Goal: Task Accomplishment & Management: Use online tool/utility

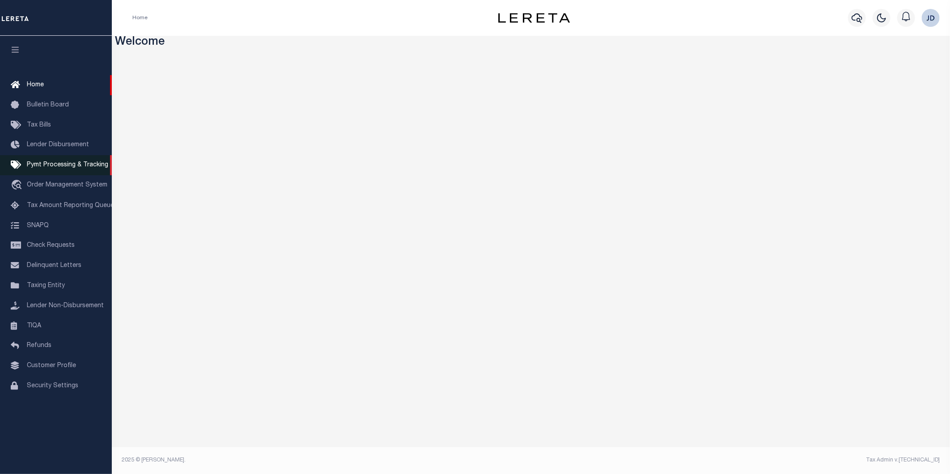
click at [61, 168] on span "Pymt Processing & Tracking" at bounding box center [67, 165] width 81 height 6
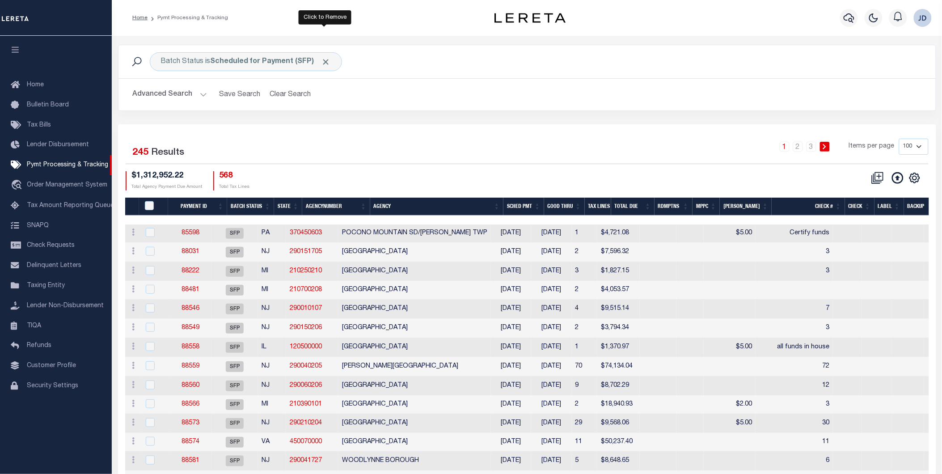
drag, startPoint x: 329, startPoint y: 59, endPoint x: 260, endPoint y: 59, distance: 68.9
click at [329, 59] on span "Click to Remove" at bounding box center [326, 61] width 9 height 9
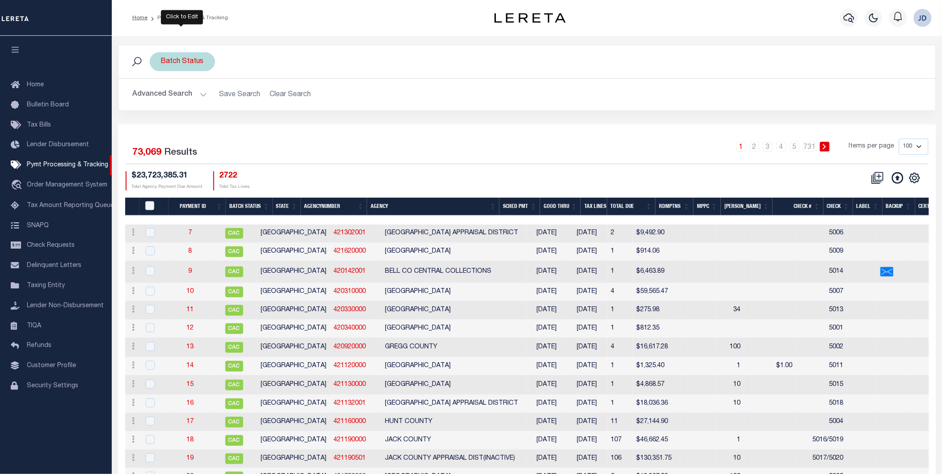
click at [196, 68] on div "Batch Status" at bounding box center [182, 61] width 65 height 19
click at [253, 107] on select "Awaiting Funds (AWF) Cleared and Complete (CAC) New Check Needed (NCN) Payment …" at bounding box center [226, 105] width 131 height 17
select select "RFP"
click at [161, 97] on select "Awaiting Funds (AWF) Cleared and Complete (CAC) New Check Needed (NCN) Payment …" at bounding box center [226, 105] width 131 height 17
click at [284, 126] on input "Apply" at bounding box center [280, 125] width 26 height 15
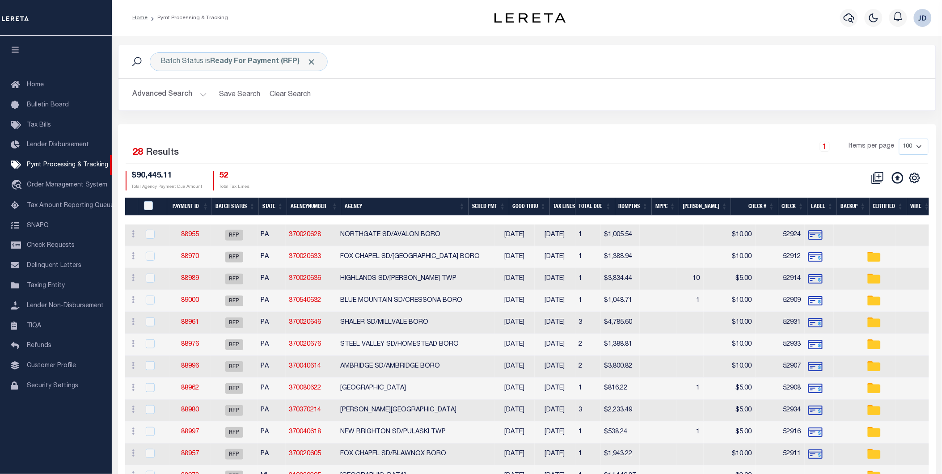
drag, startPoint x: 385, startPoint y: 208, endPoint x: 397, endPoint y: 181, distance: 30.4
click at [385, 208] on th "Agency" at bounding box center [404, 207] width 127 height 18
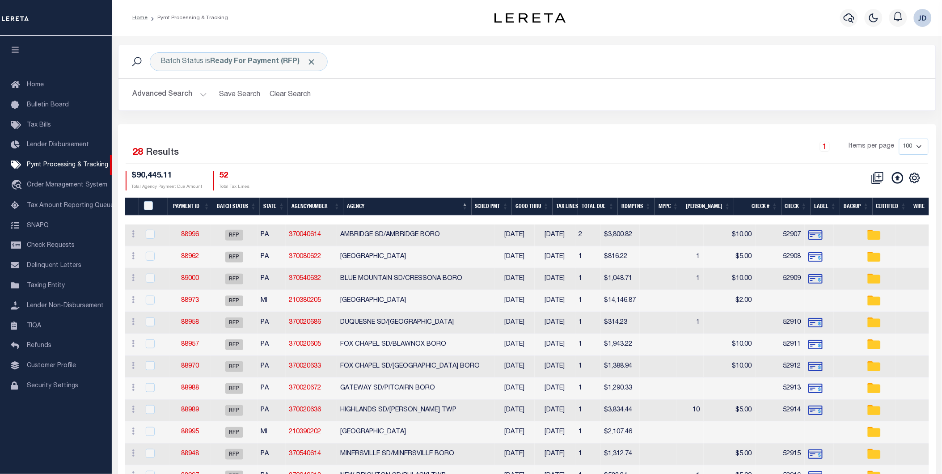
click at [186, 96] on button "Advanced Search" at bounding box center [170, 94] width 74 height 17
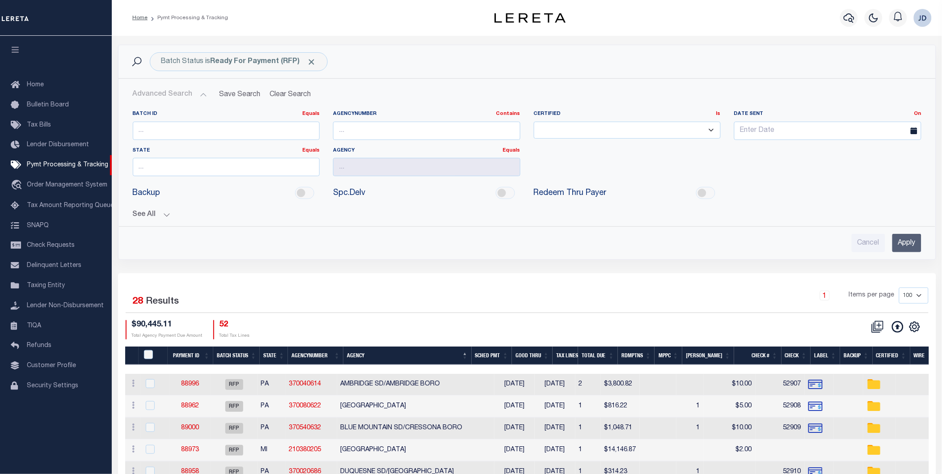
click at [148, 216] on button "See All" at bounding box center [527, 215] width 789 height 8
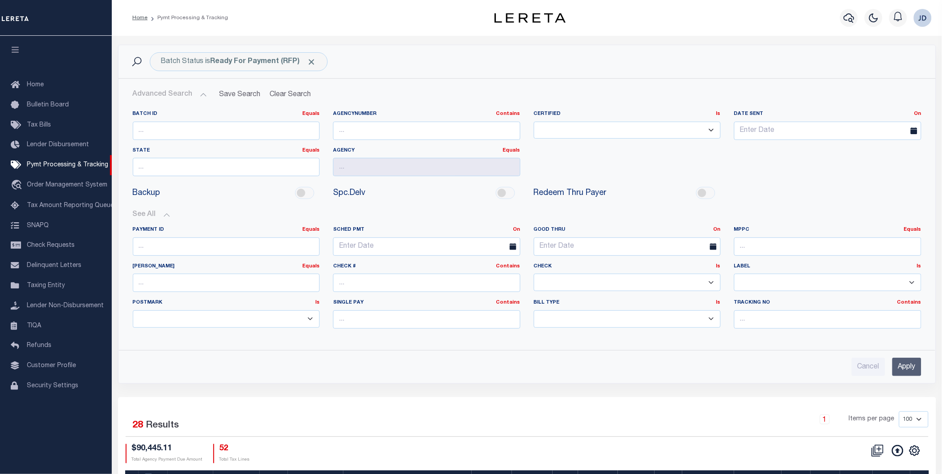
click at [626, 287] on select "Yes No" at bounding box center [627, 282] width 187 height 17
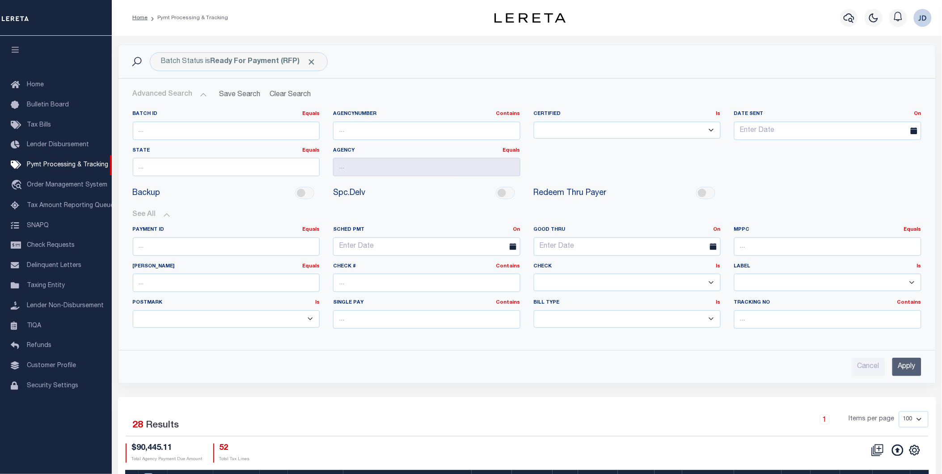
select select "false"
click at [534, 274] on select "Yes No" at bounding box center [627, 282] width 187 height 17
click at [901, 369] on input "Apply" at bounding box center [907, 367] width 29 height 18
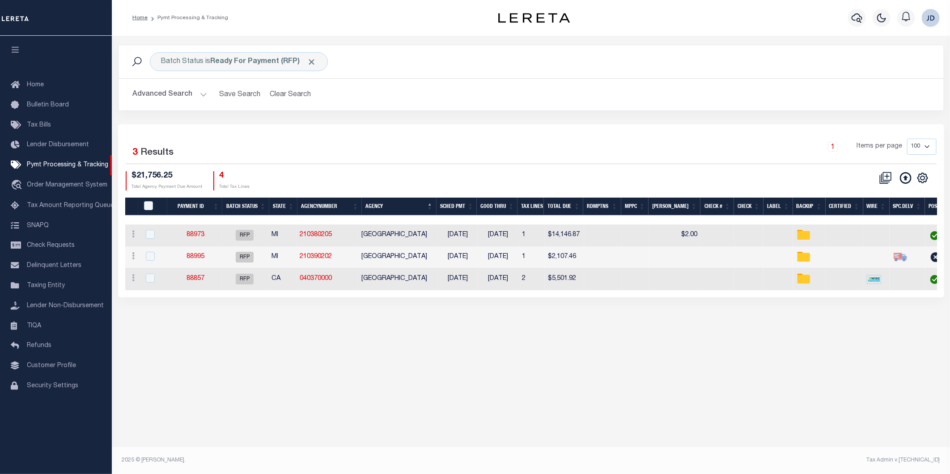
click at [411, 208] on th "Agency" at bounding box center [399, 207] width 74 height 18
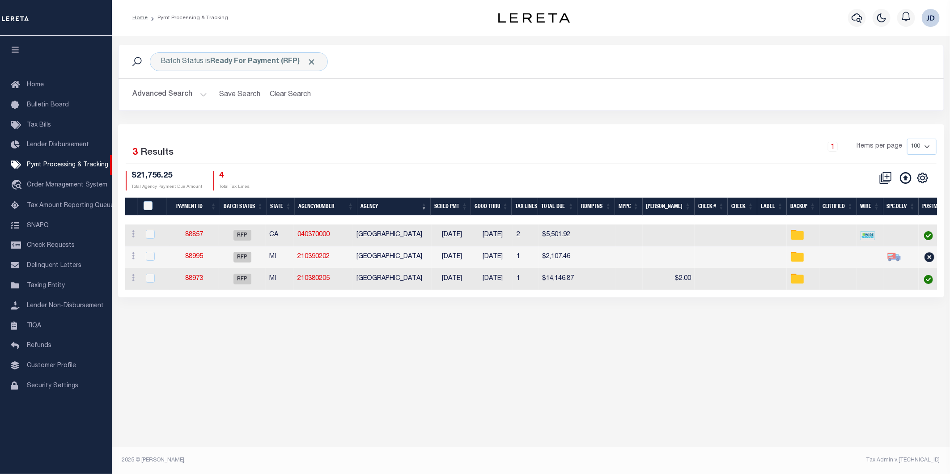
click at [411, 208] on th "Agency" at bounding box center [393, 207] width 73 height 18
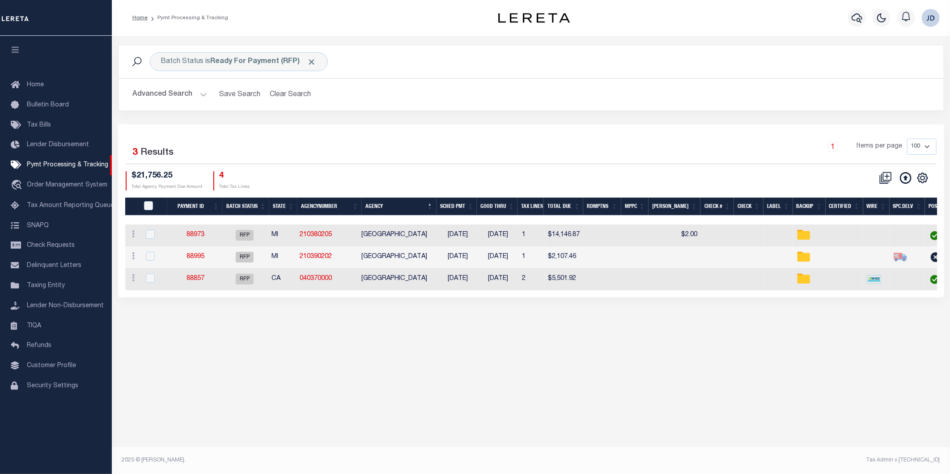
drag, startPoint x: 635, startPoint y: 297, endPoint x: 672, endPoint y: 296, distance: 36.2
click at [672, 296] on div "Selected 3 Results 1 Items per page 100 200 500 1000 $21,756.25 4" at bounding box center [531, 210] width 826 height 173
drag, startPoint x: 13, startPoint y: 53, endPoint x: 0, endPoint y: 107, distance: 56.0
click at [13, 53] on icon "button" at bounding box center [15, 50] width 10 height 8
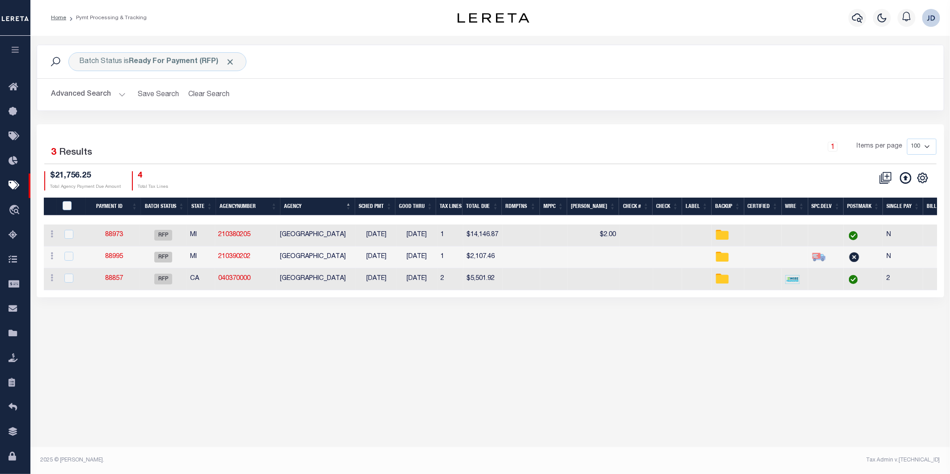
drag, startPoint x: 15, startPoint y: 54, endPoint x: 63, endPoint y: 175, distance: 130.3
click at [15, 54] on icon "button" at bounding box center [15, 50] width 10 height 8
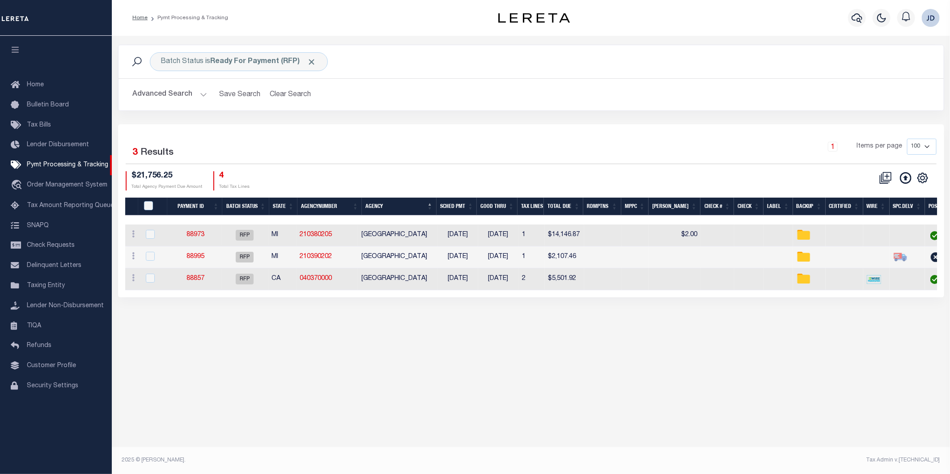
click at [19, 51] on icon "button" at bounding box center [15, 50] width 10 height 8
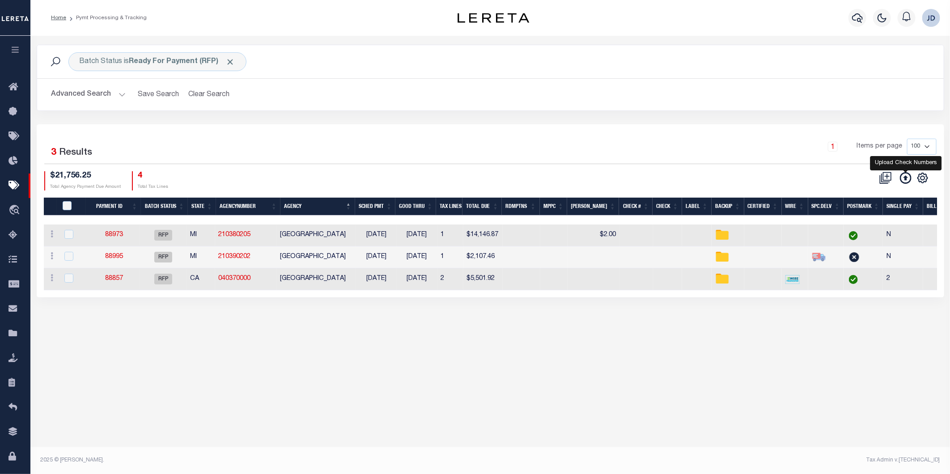
click at [904, 181] on icon at bounding box center [906, 178] width 12 height 12
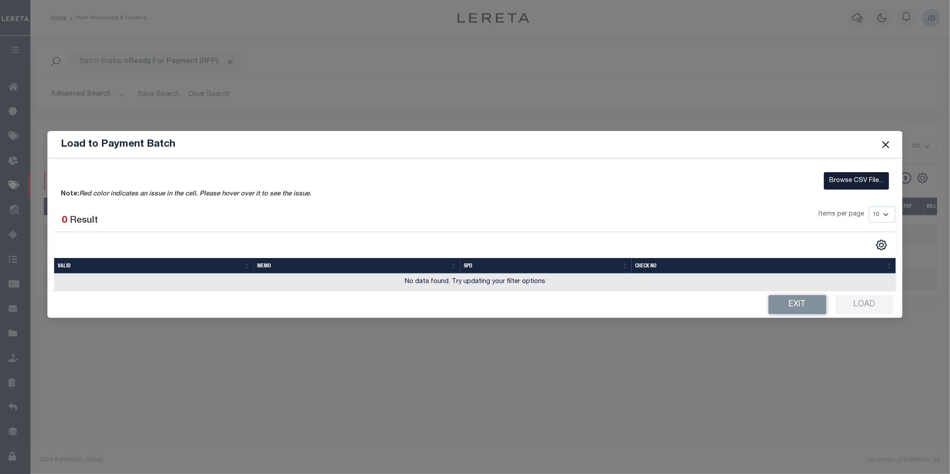
click at [856, 185] on label "Browse CSV File..." at bounding box center [856, 180] width 65 height 17
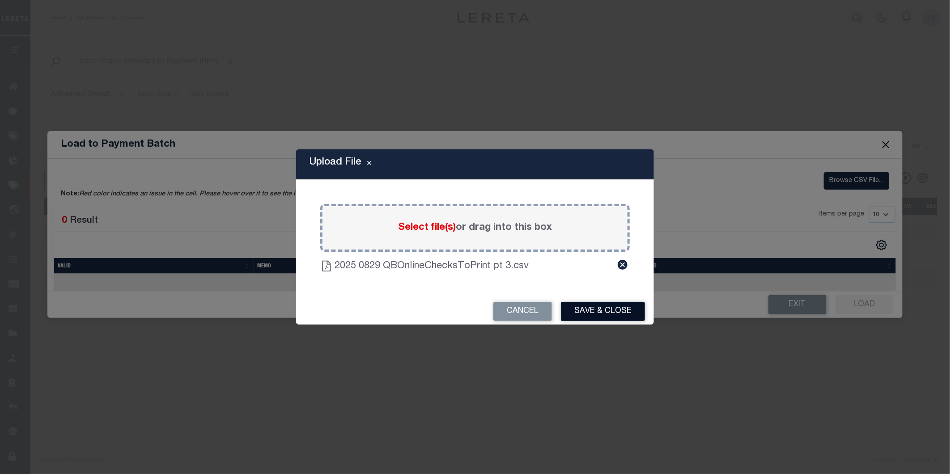
click at [596, 313] on button "Save & Close" at bounding box center [603, 311] width 84 height 19
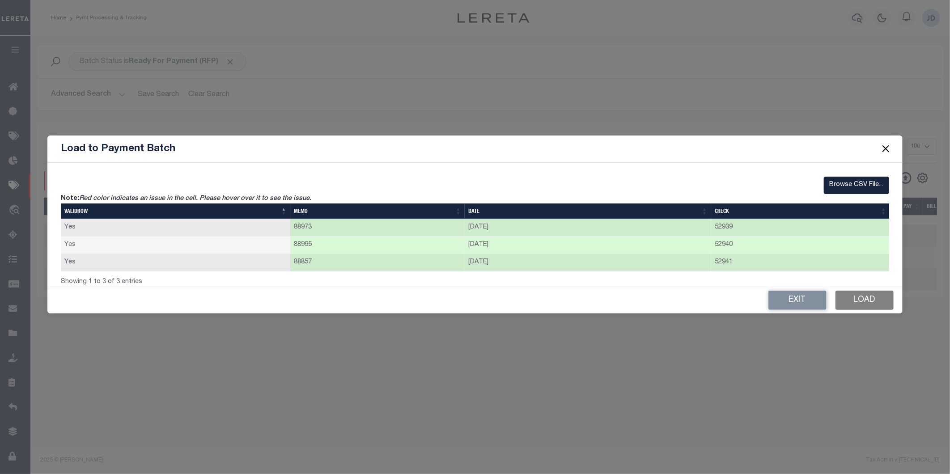
click at [858, 303] on button "Load" at bounding box center [864, 300] width 58 height 19
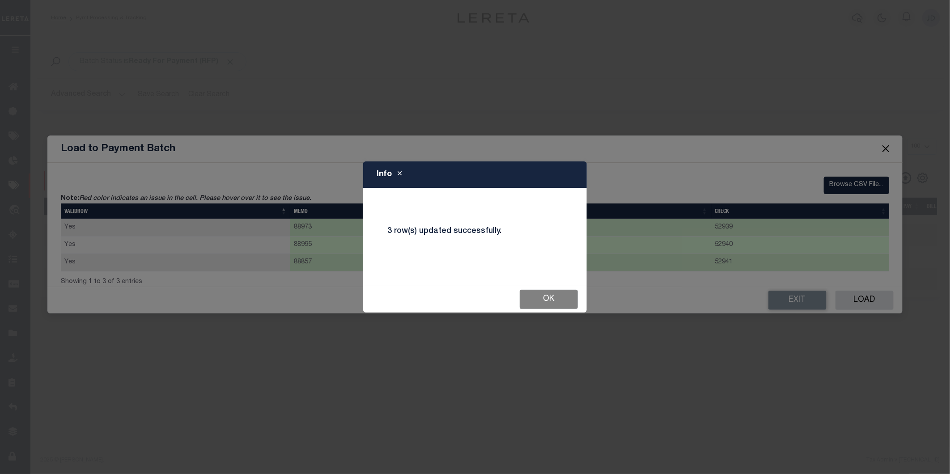
click at [551, 305] on button "Ok" at bounding box center [549, 299] width 58 height 19
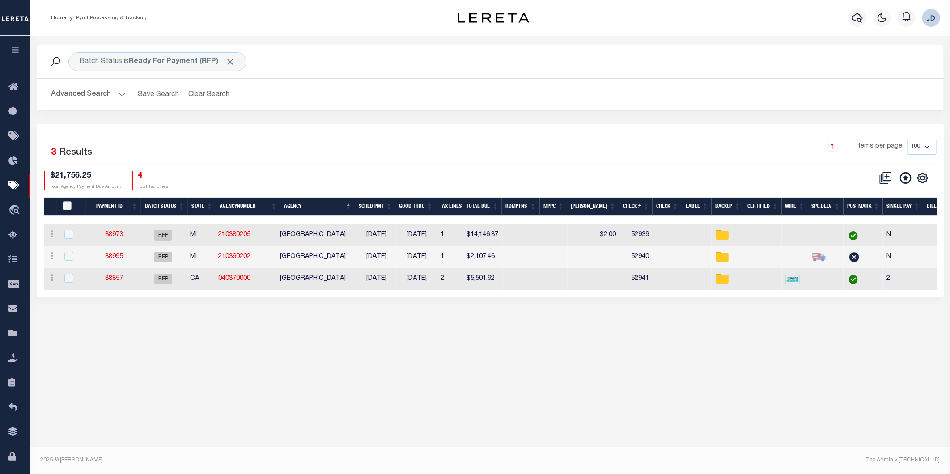
click at [68, 206] on input "PayeePmtBatchStatus" at bounding box center [67, 205] width 9 height 9
checkbox input "true"
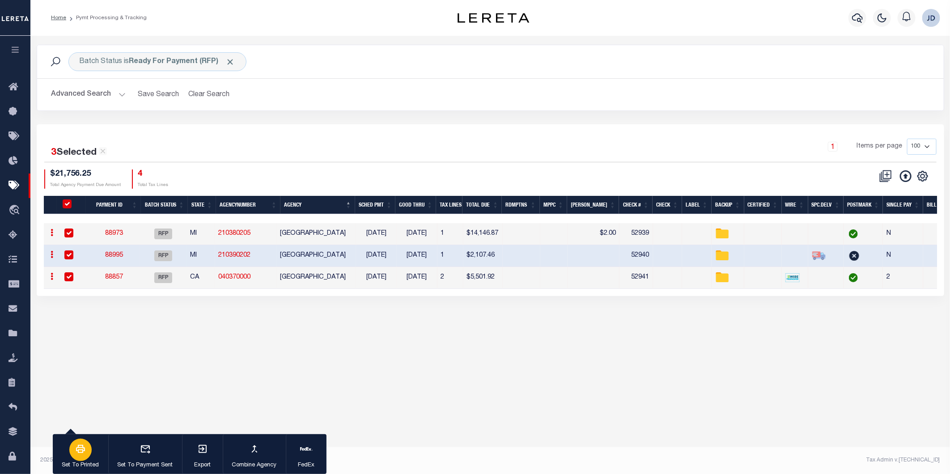
click at [82, 461] on p "Set To Printed" at bounding box center [80, 465] width 37 height 9
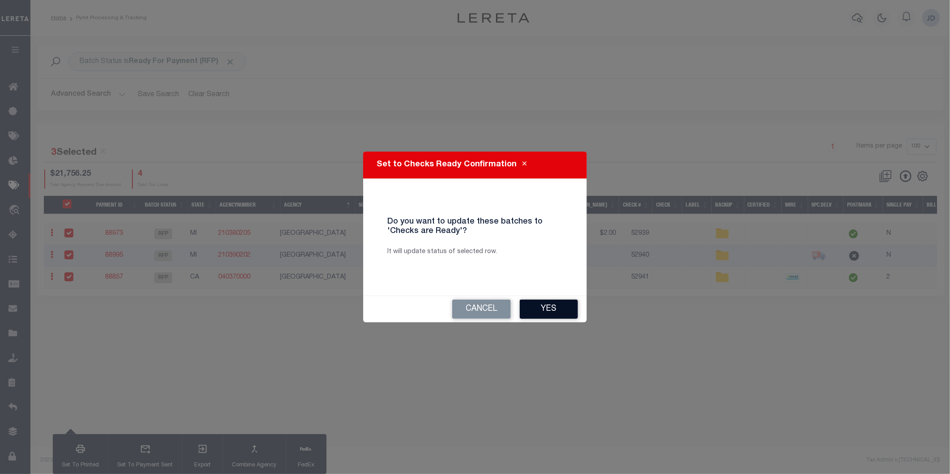
click at [545, 309] on button "Yes" at bounding box center [549, 309] width 58 height 19
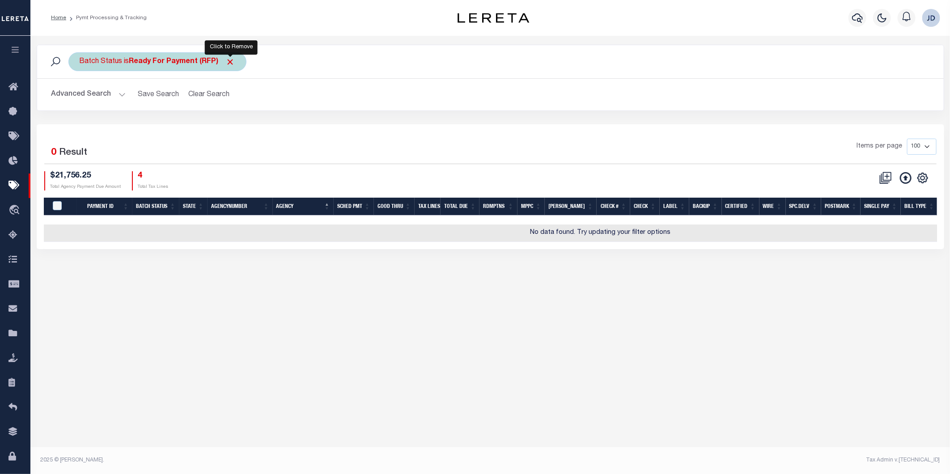
click at [230, 59] on span "Click to Remove" at bounding box center [230, 61] width 9 height 9
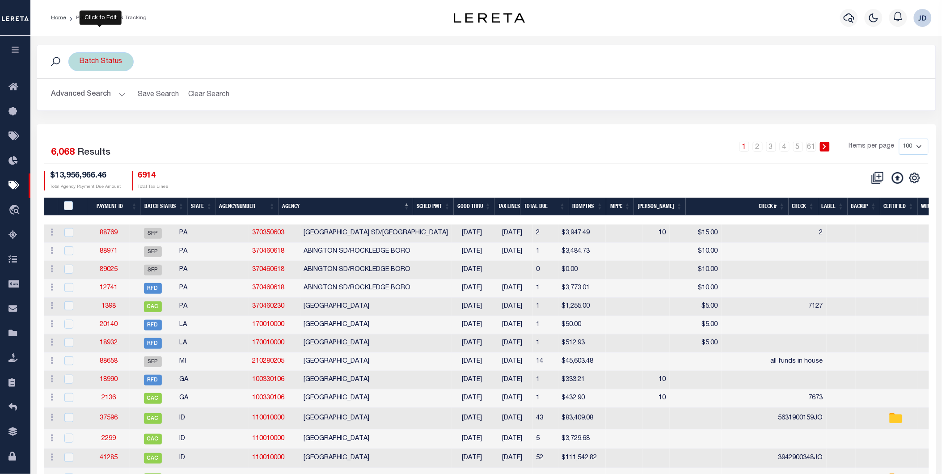
click at [103, 64] on div "Batch Status" at bounding box center [100, 61] width 65 height 19
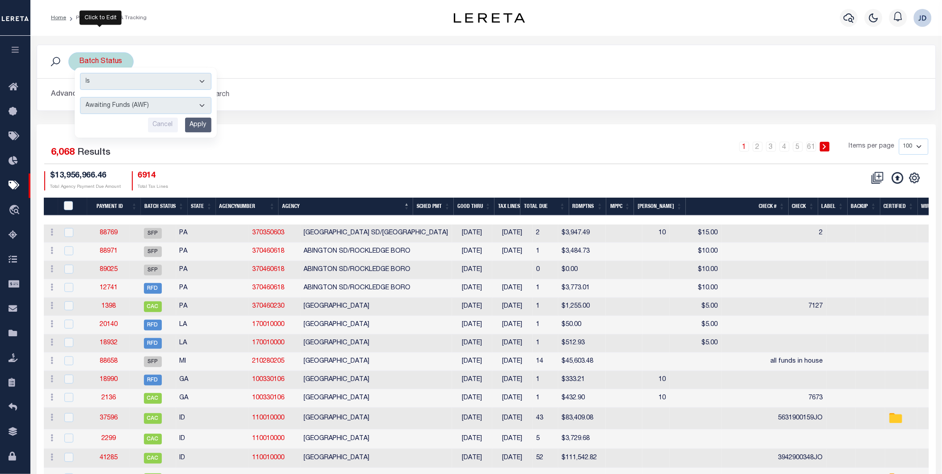
click at [137, 112] on select "Awaiting Funds (AWF) Cleared and Complete (CAC) New Check Needed (NCN) Payment …" at bounding box center [145, 105] width 131 height 17
click at [328, 119] on div "Batch Status Is Contains Awaiting Funds (AWF) Cleared and Complete (CAC) New Ch…" at bounding box center [486, 85] width 913 height 80
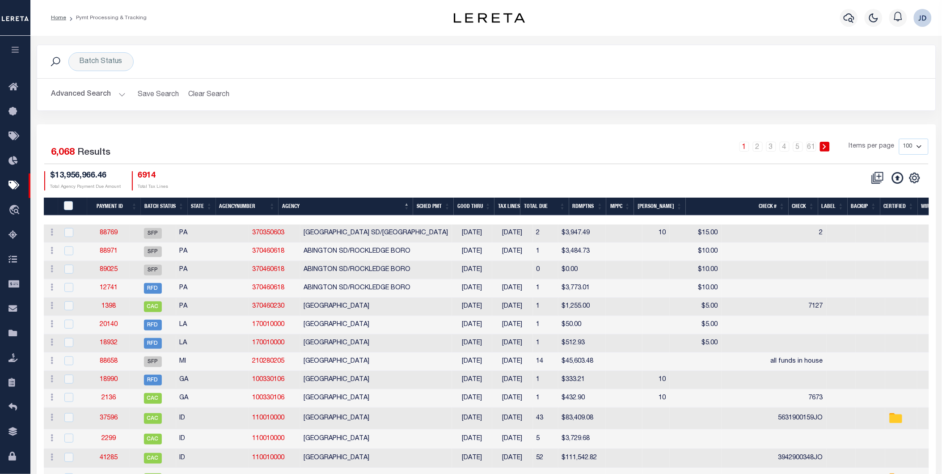
click at [110, 94] on button "Advanced Search" at bounding box center [88, 94] width 74 height 17
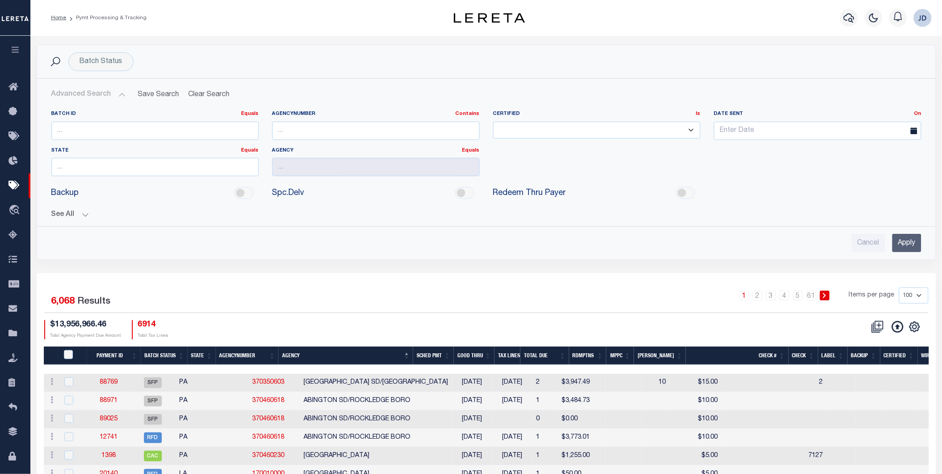
click at [64, 216] on button "See All" at bounding box center [486, 215] width 870 height 8
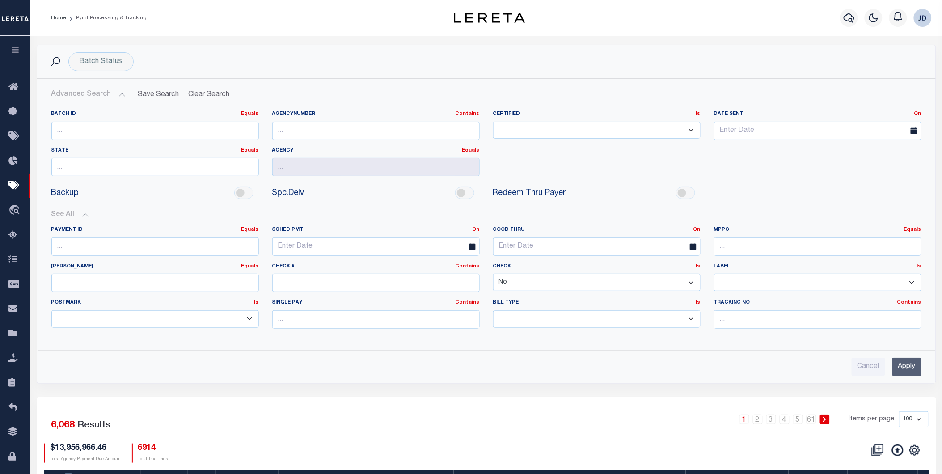
drag, startPoint x: 586, startPoint y: 282, endPoint x: 579, endPoint y: 282, distance: 6.7
click at [586, 282] on select "Yes No" at bounding box center [597, 282] width 208 height 17
select select "true"
click at [493, 274] on select "Yes No" at bounding box center [597, 282] width 208 height 17
click at [915, 368] on input "Apply" at bounding box center [907, 367] width 29 height 18
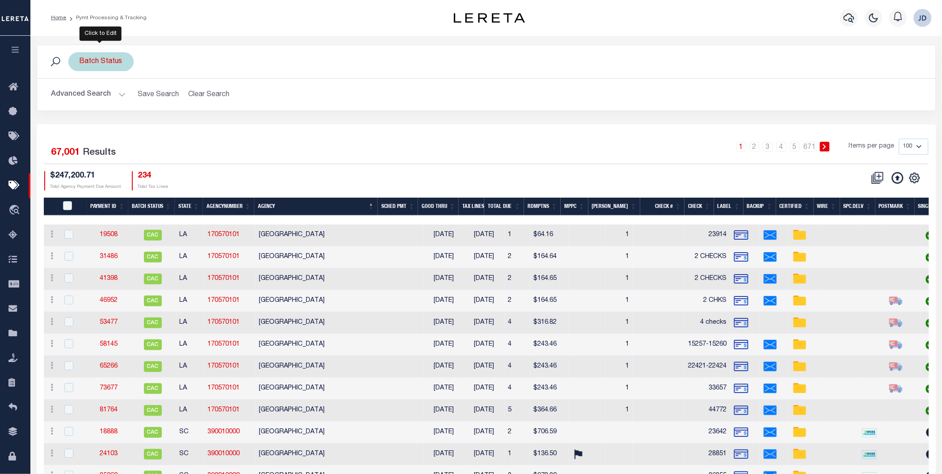
click at [103, 62] on div "Batch Status Is Contains Awaiting Funds (AWF) Cleared and Complete (CAC) New Ch…" at bounding box center [100, 61] width 65 height 19
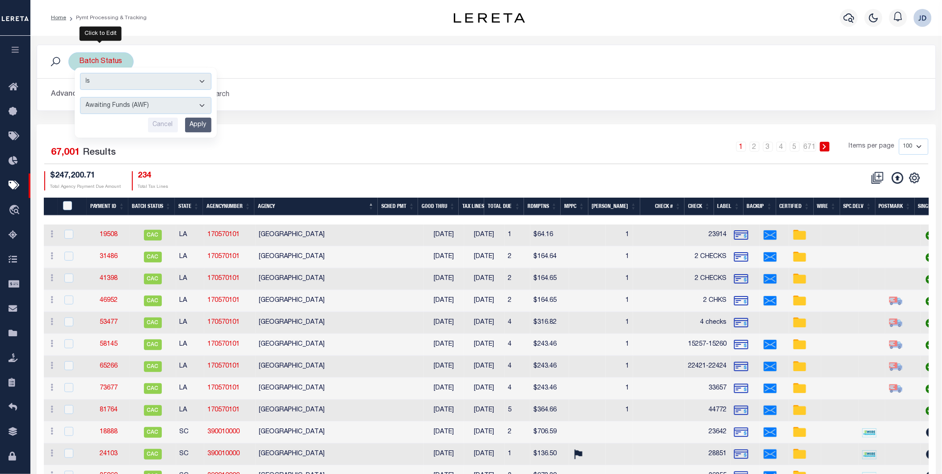
click at [132, 106] on select "Awaiting Funds (AWF) Cleared and Complete (CAC) New Check Needed (NCN) Payment …" at bounding box center [145, 105] width 131 height 17
select select "RFP"
click at [80, 97] on select "Awaiting Funds (AWF) Cleared and Complete (CAC) New Check Needed (NCN) Payment …" at bounding box center [145, 105] width 131 height 17
click at [202, 126] on input "Apply" at bounding box center [198, 125] width 26 height 15
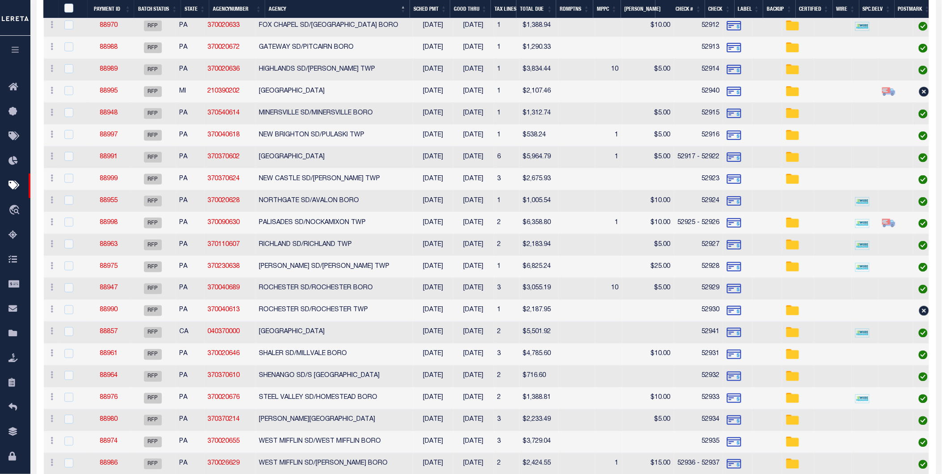
scroll to position [396, 0]
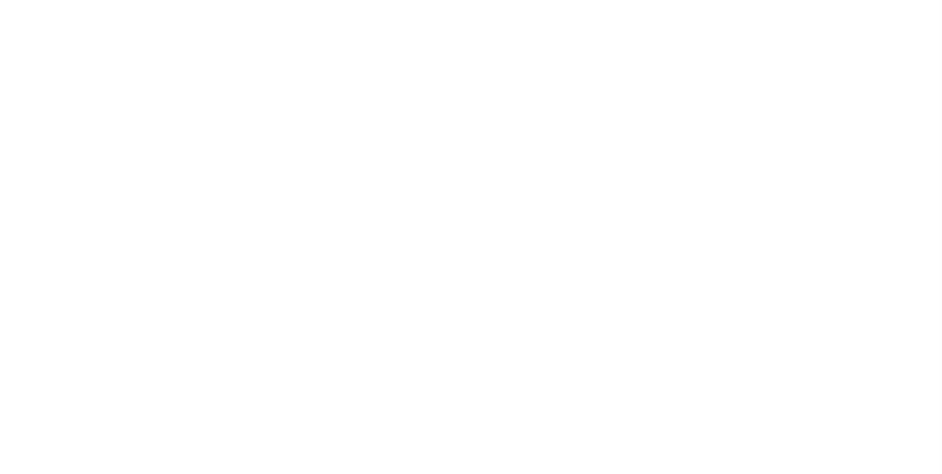
select select "RFP"
select select "CHK"
select select "[PERSON_NAME]"
select select "RFP"
select select "CHK"
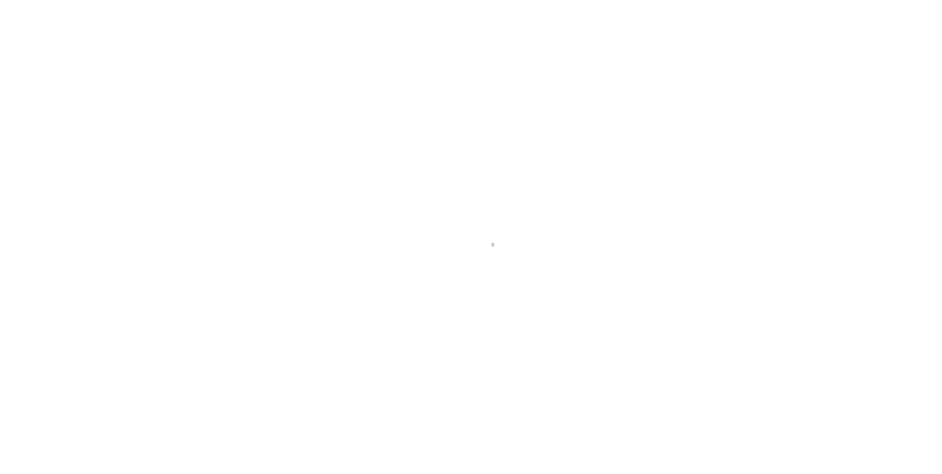
select select "[PERSON_NAME]"
select select "50"
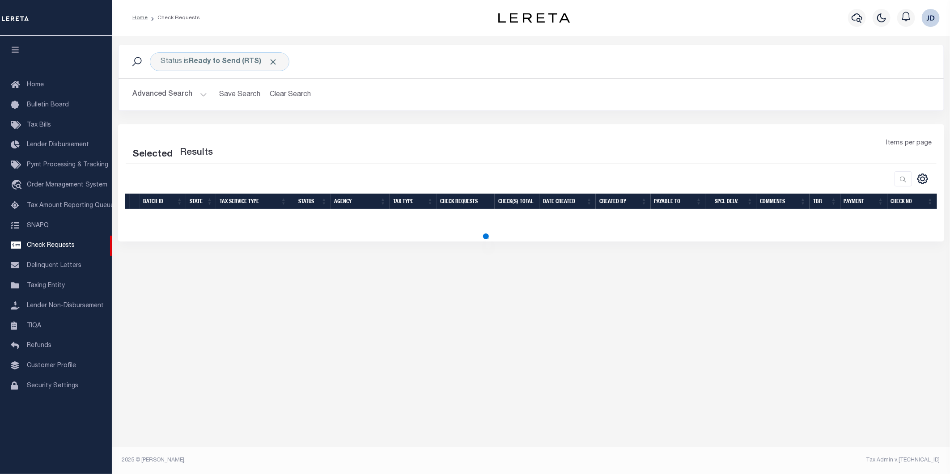
select select "50"
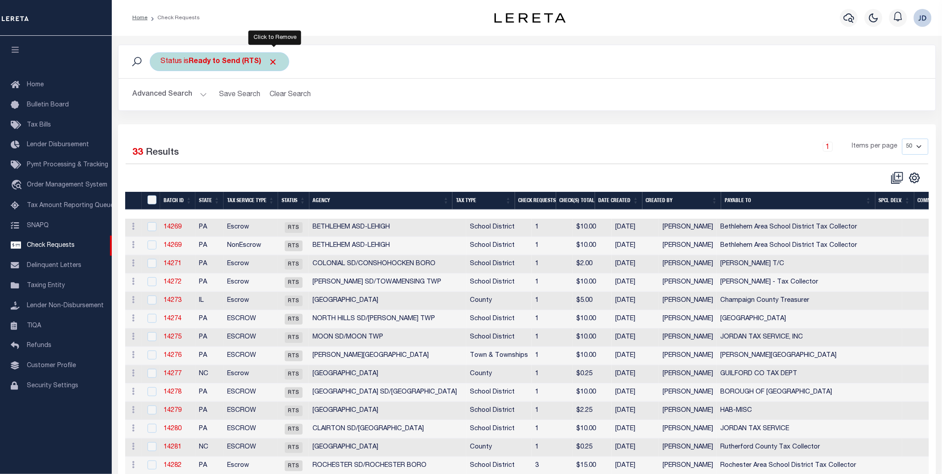
click at [275, 62] on span "Click to Remove" at bounding box center [273, 61] width 9 height 9
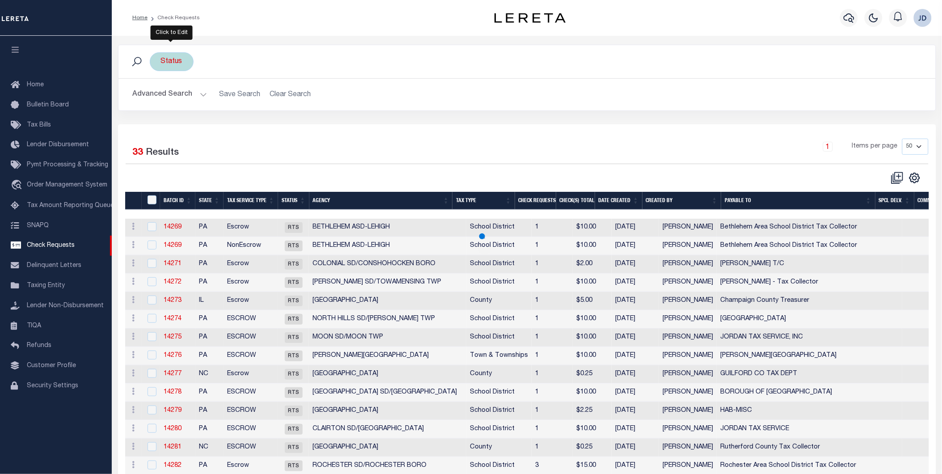
click at [177, 65] on div "Status" at bounding box center [172, 61] width 44 height 19
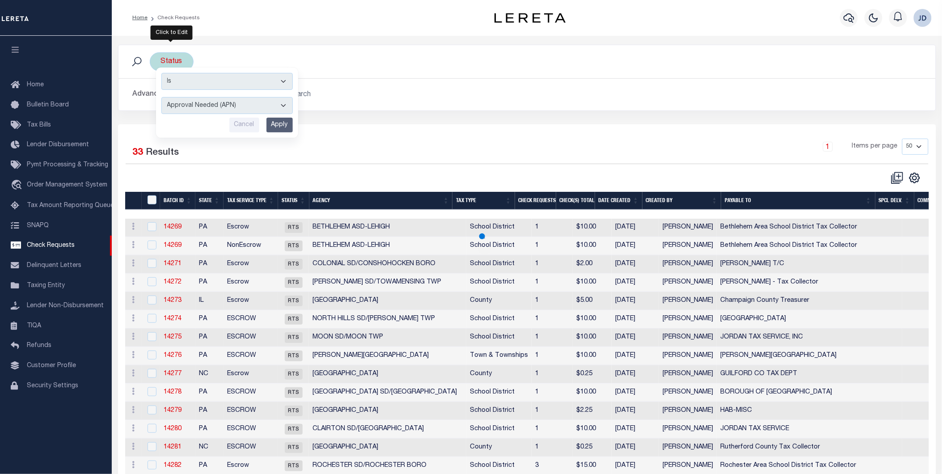
click at [262, 106] on select "Approval Needed (APN) Batching In Progress (BIP) Check Returned (CKR) Cleared a…" at bounding box center [226, 105] width 131 height 17
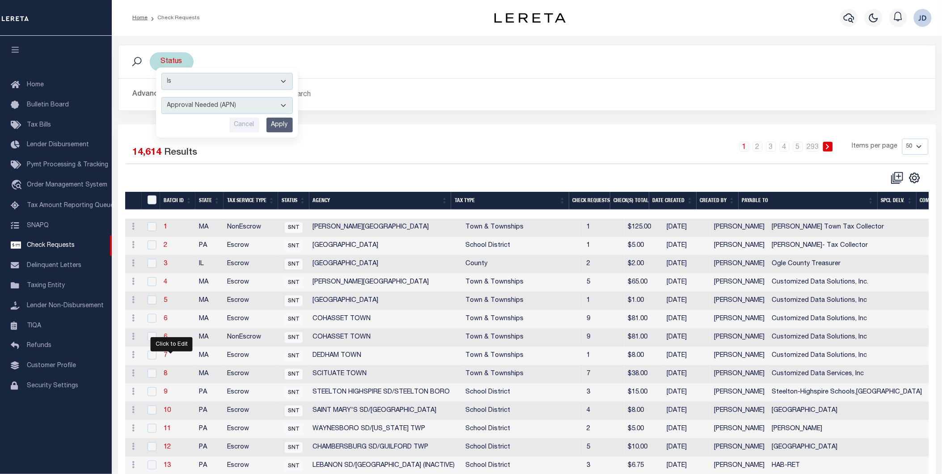
select select "RTS"
click at [161, 97] on select "Approval Needed (APN) Batching In Progress (BIP) Check Returned (CKR) Cleared a…" at bounding box center [226, 105] width 131 height 17
click at [275, 122] on input "Apply" at bounding box center [280, 125] width 26 height 15
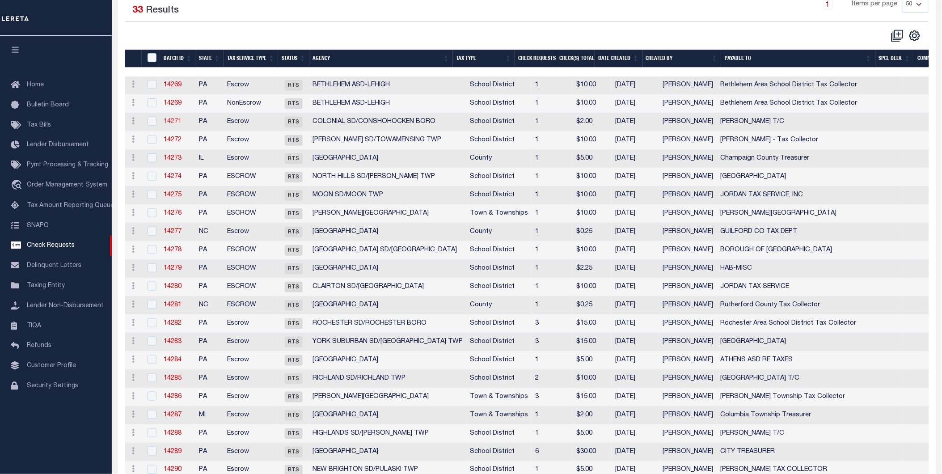
scroll to position [149, 0]
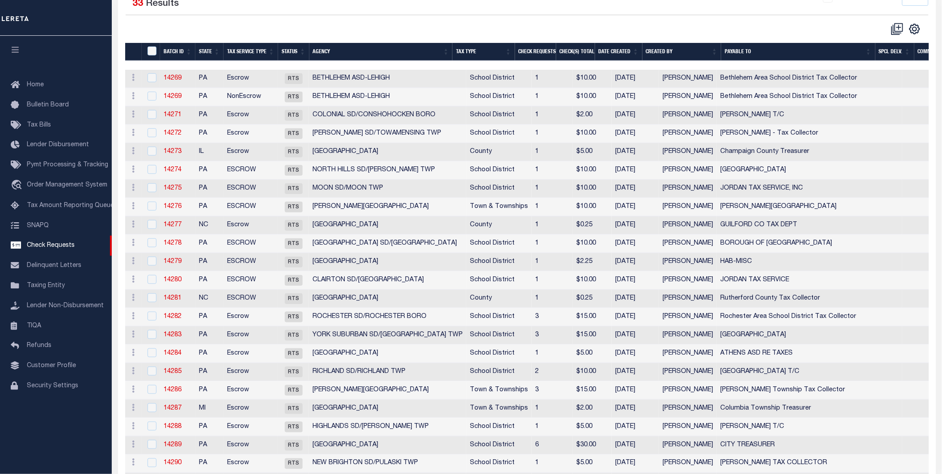
click at [153, 34] on div at bounding box center [327, 28] width 402 height 13
